Goal: Obtain resource: Download file/media

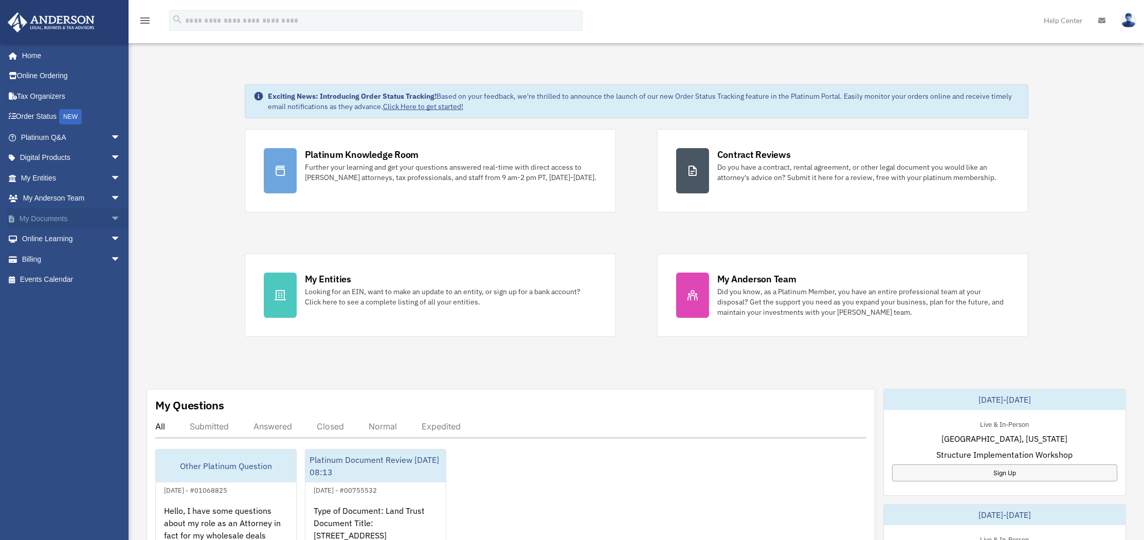
click at [111, 219] on span "arrow_drop_down" at bounding box center [121, 218] width 21 height 21
click at [45, 233] on link "Box" at bounding box center [75, 239] width 122 height 21
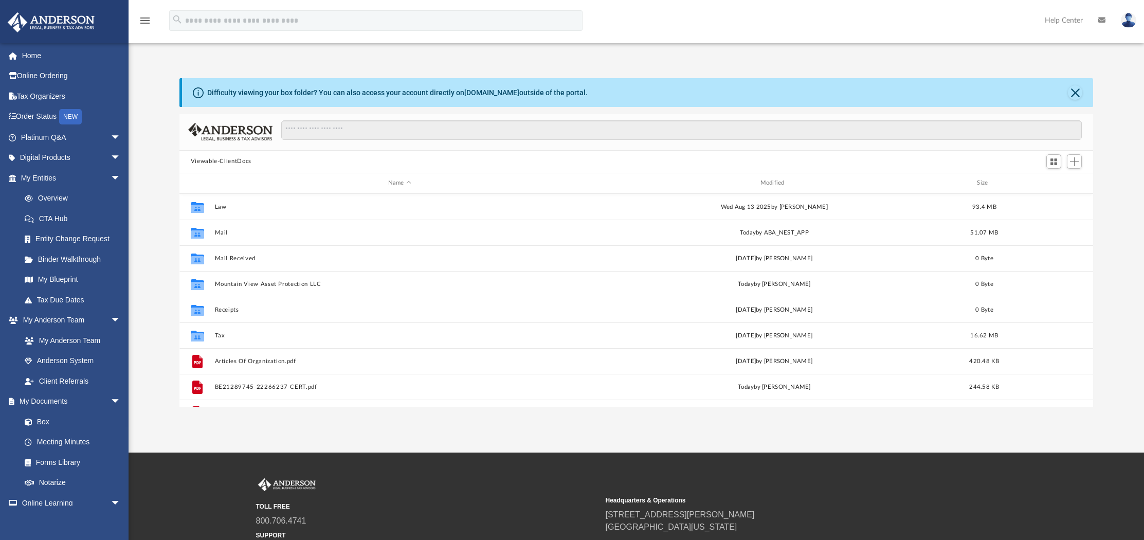
scroll to position [226, 906]
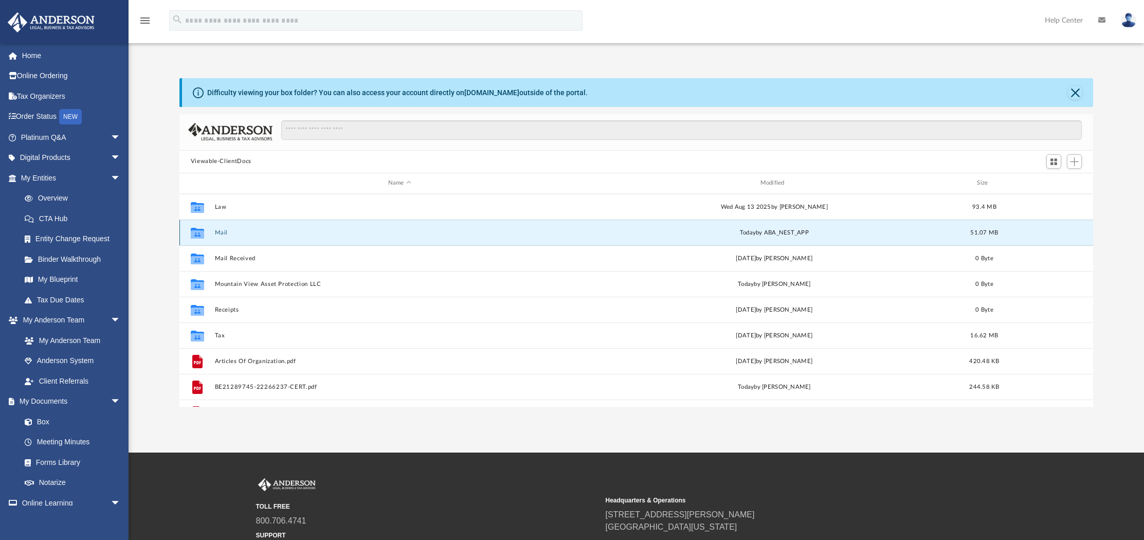
click at [221, 230] on button "Mail" at bounding box center [399, 232] width 370 height 7
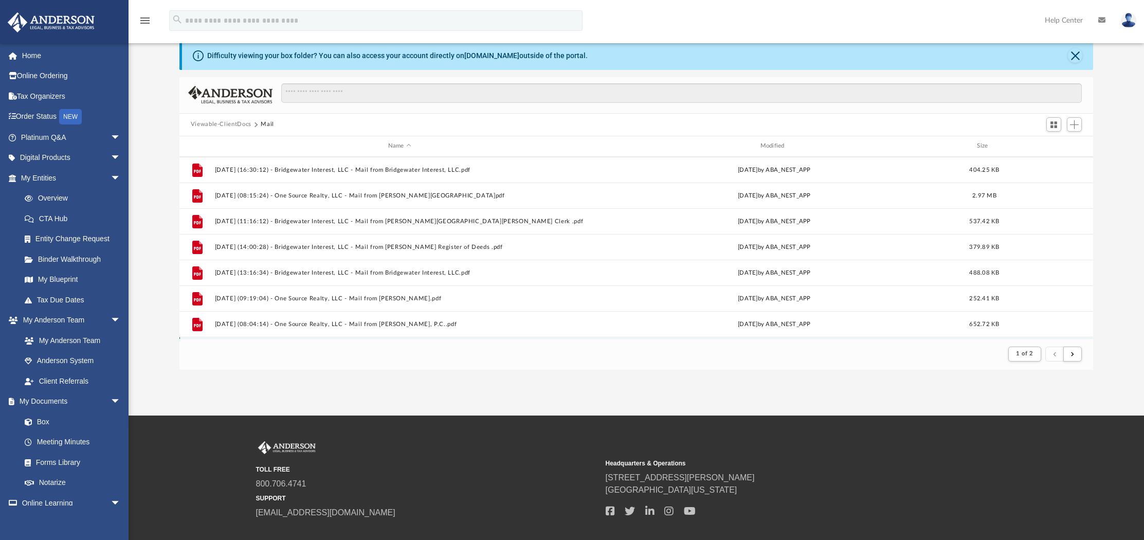
scroll to position [1078, 0]
click at [1074, 347] on button "submit" at bounding box center [1072, 354] width 19 height 15
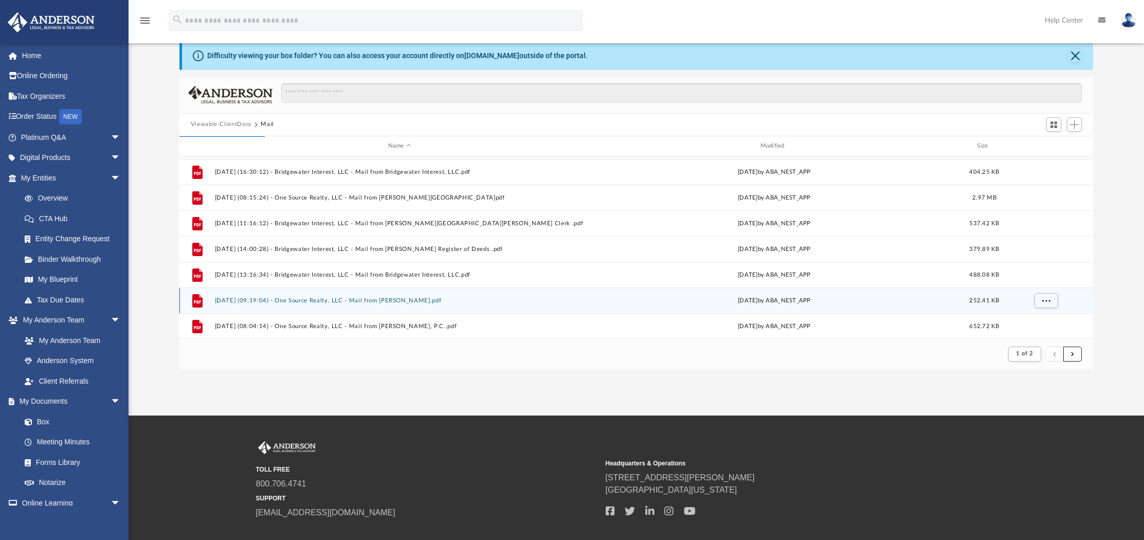
scroll to position [1104, 0]
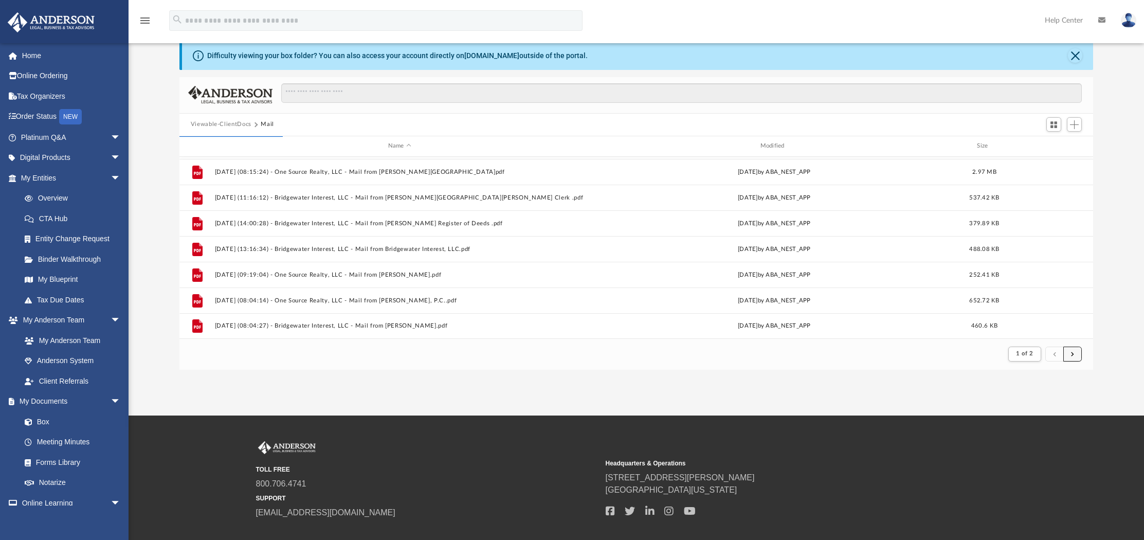
click at [1070, 352] on button "submit" at bounding box center [1072, 354] width 19 height 15
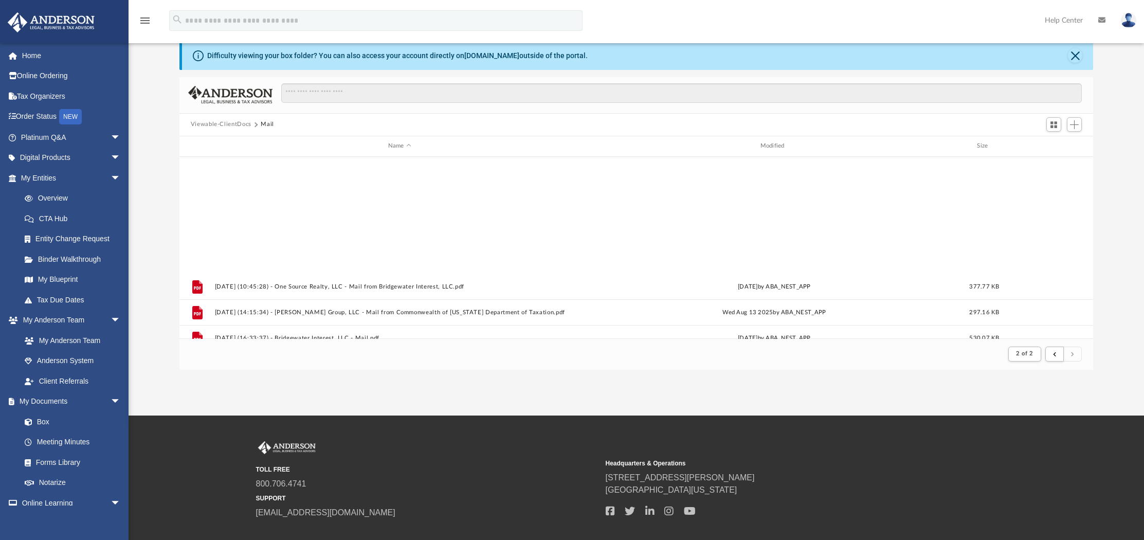
scroll to position [435, 0]
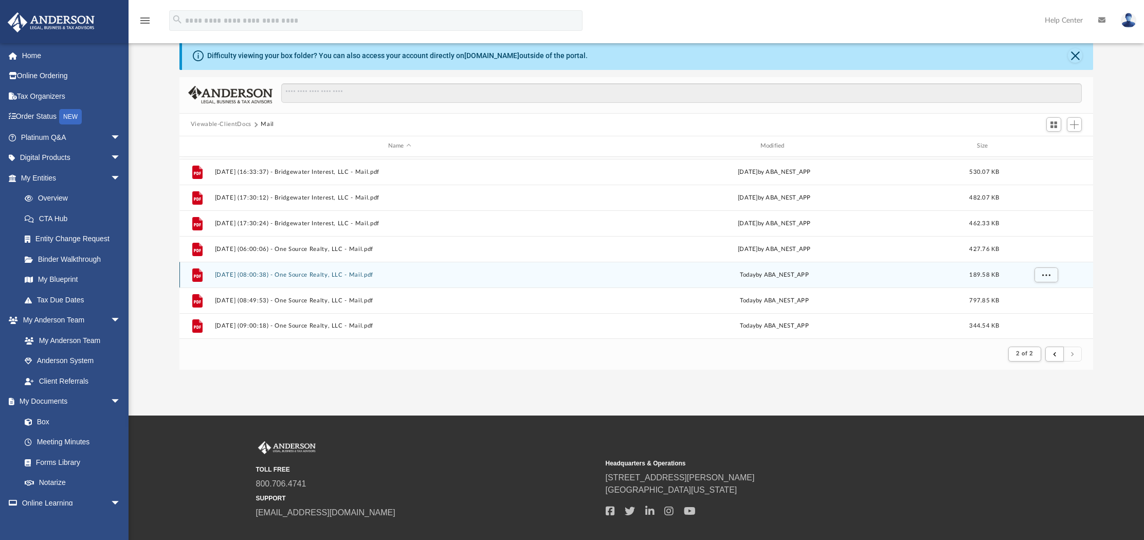
click at [335, 273] on button "[DATE] (08:00:38) - One Source Realty, LLC - Mail.pdf" at bounding box center [399, 274] width 370 height 7
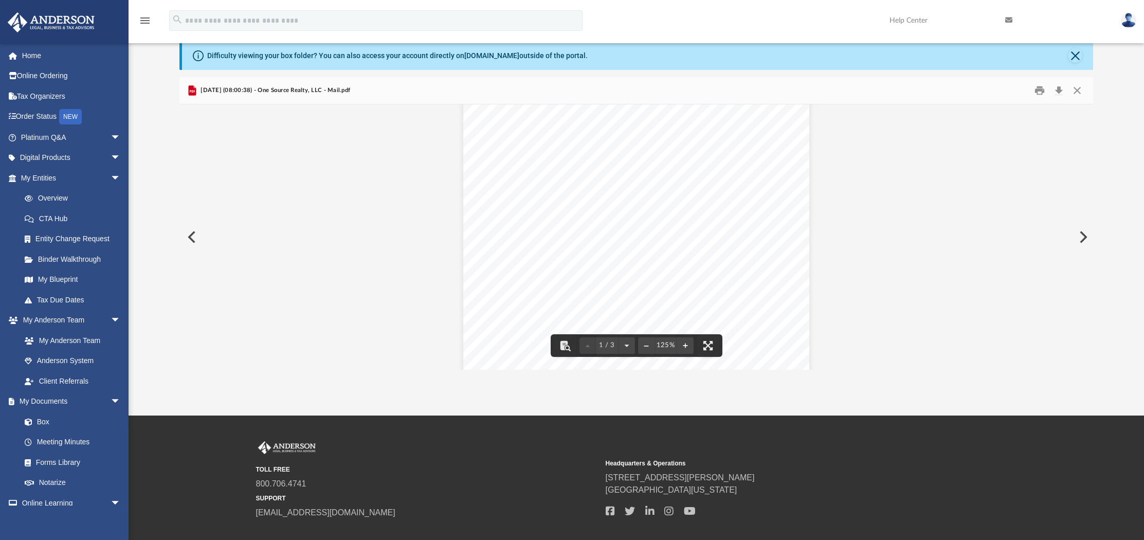
scroll to position [182, 0]
click at [1077, 87] on button "Close" at bounding box center [1077, 90] width 19 height 16
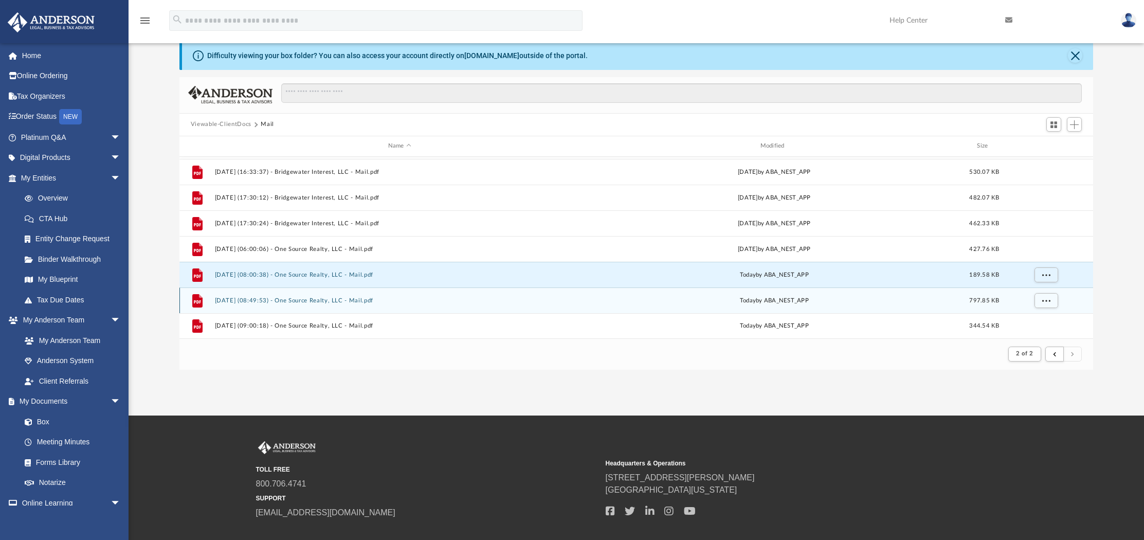
click at [343, 297] on button "[DATE] (08:49:53) - One Source Realty, LLC - Mail.pdf" at bounding box center [399, 300] width 370 height 7
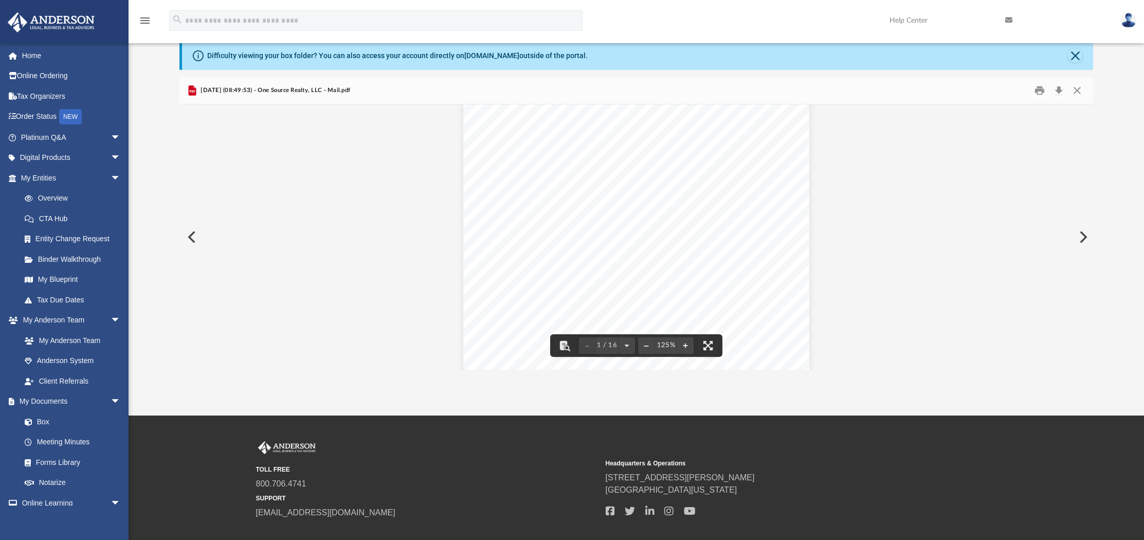
scroll to position [157, 0]
click at [1079, 90] on button "Close" at bounding box center [1077, 90] width 19 height 16
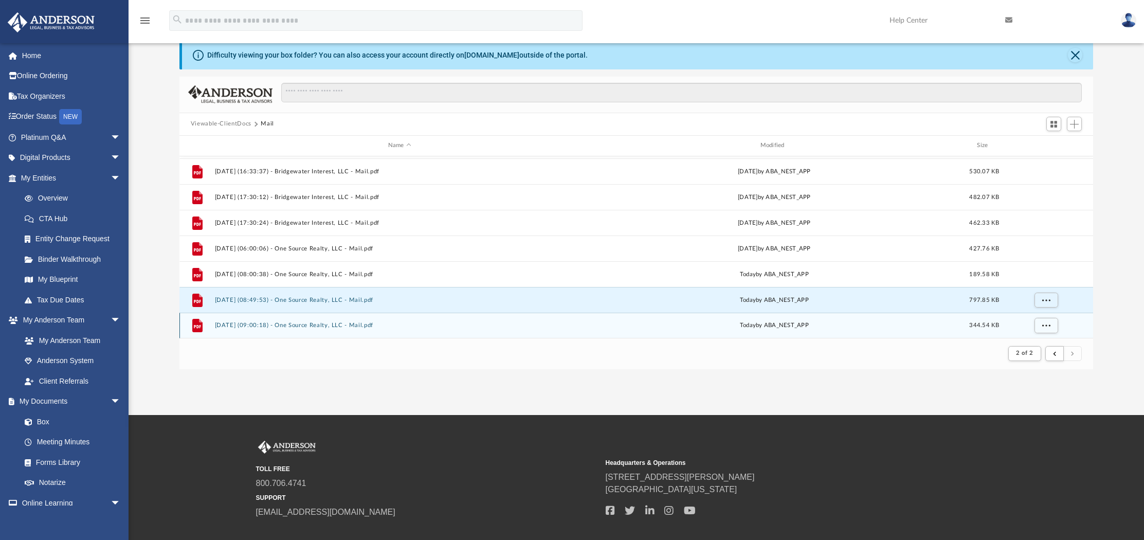
scroll to position [43, 0]
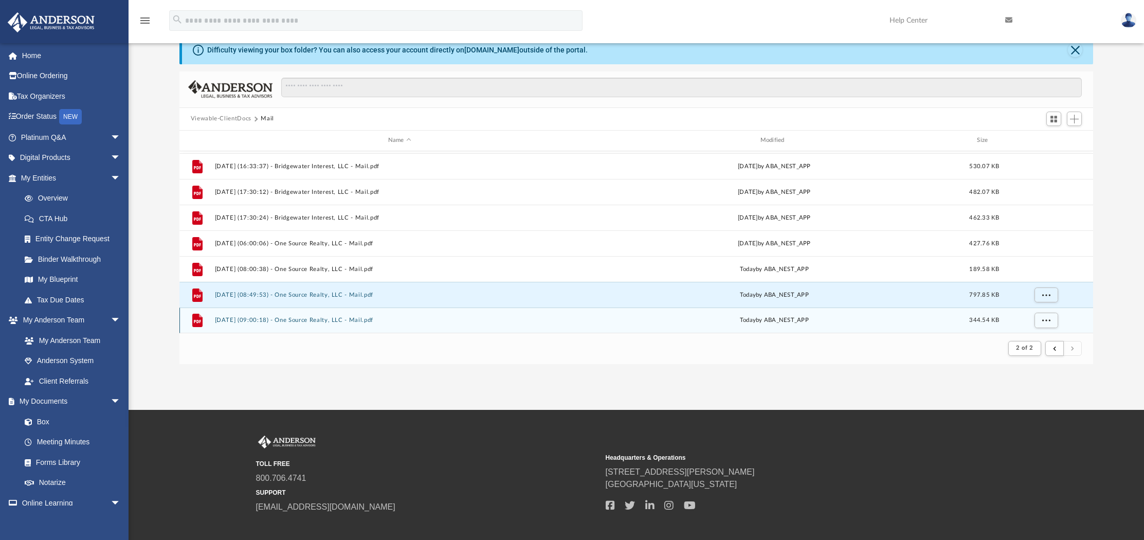
click at [365, 321] on button "[DATE] (09:00:18) - One Source Realty, LLC - Mail.pdf" at bounding box center [399, 320] width 370 height 7
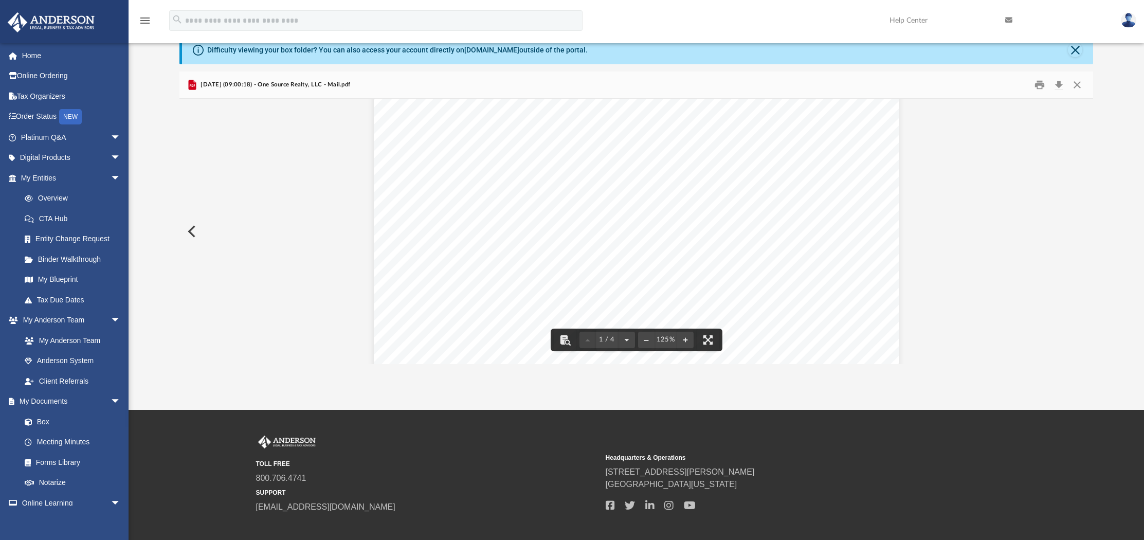
scroll to position [415, 0]
click at [1078, 85] on button "Close" at bounding box center [1077, 85] width 19 height 16
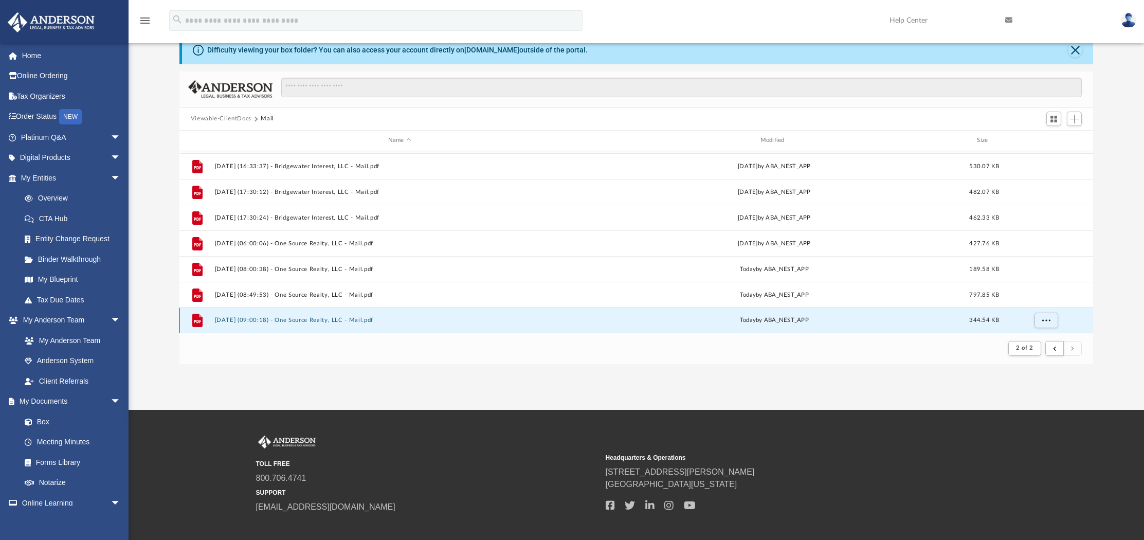
scroll to position [96, 0]
